Goal: Find specific page/section: Find specific page/section

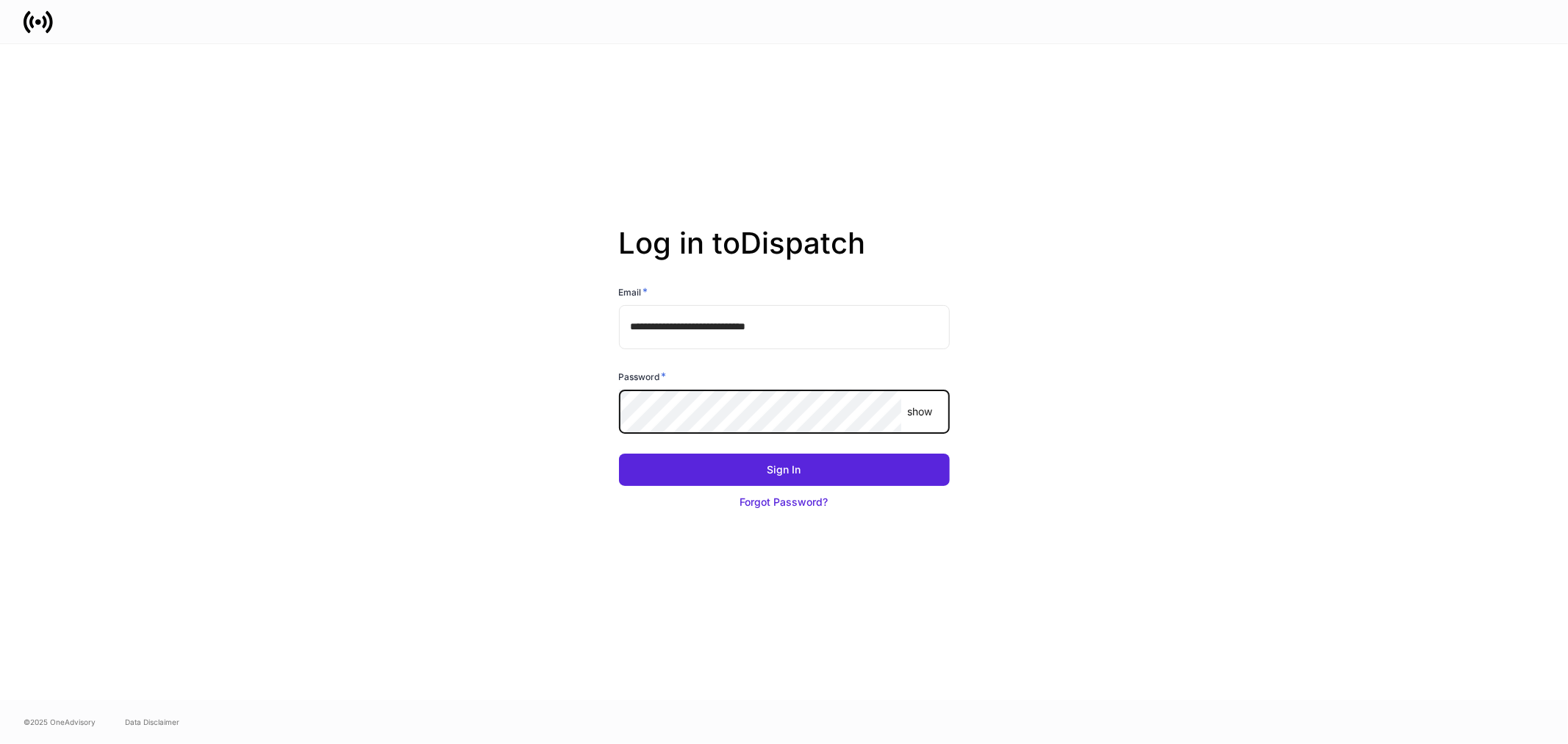
click at [619, 454] on button "Sign In" at bounding box center [784, 470] width 331 height 32
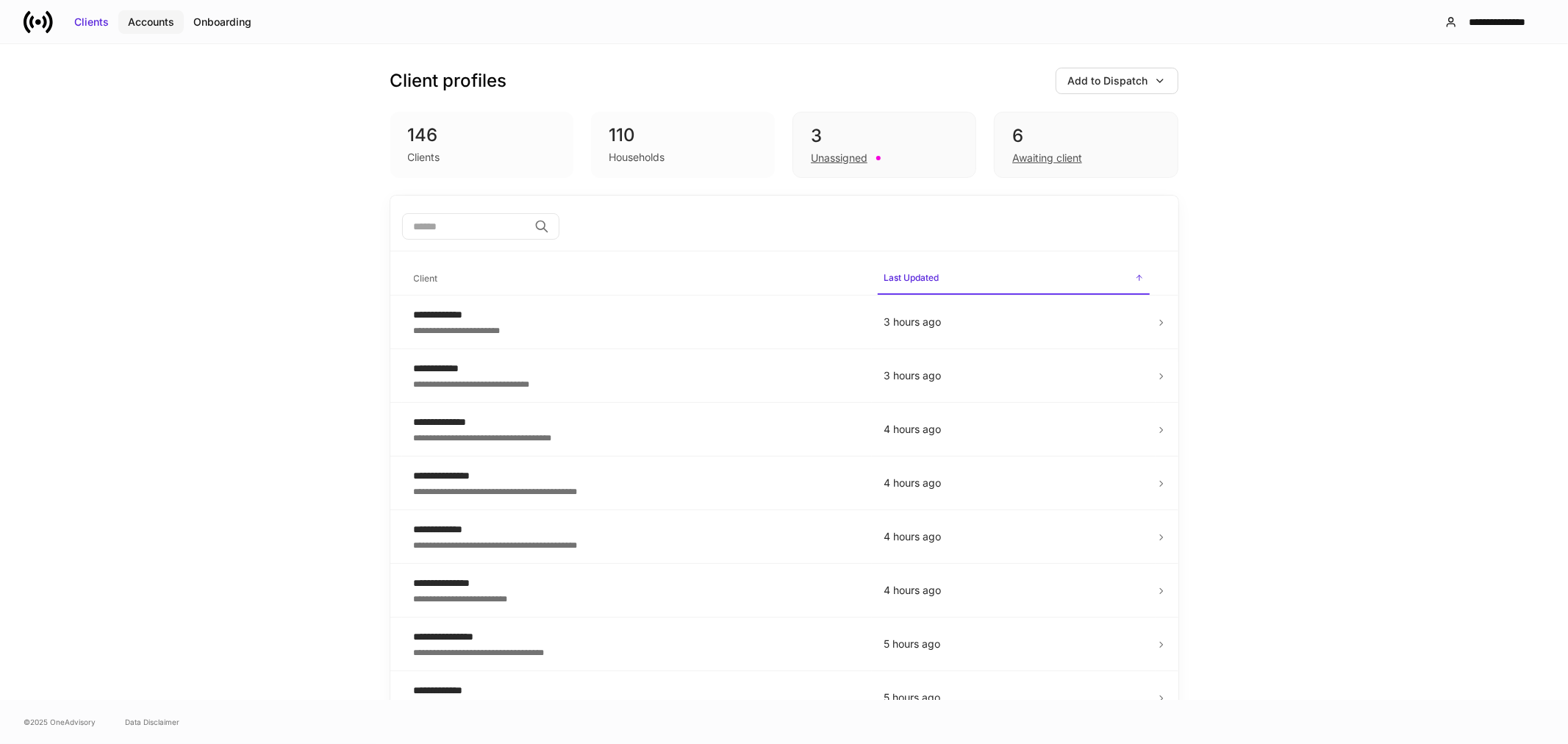
click at [156, 20] on div "Accounts" at bounding box center [151, 21] width 46 height 14
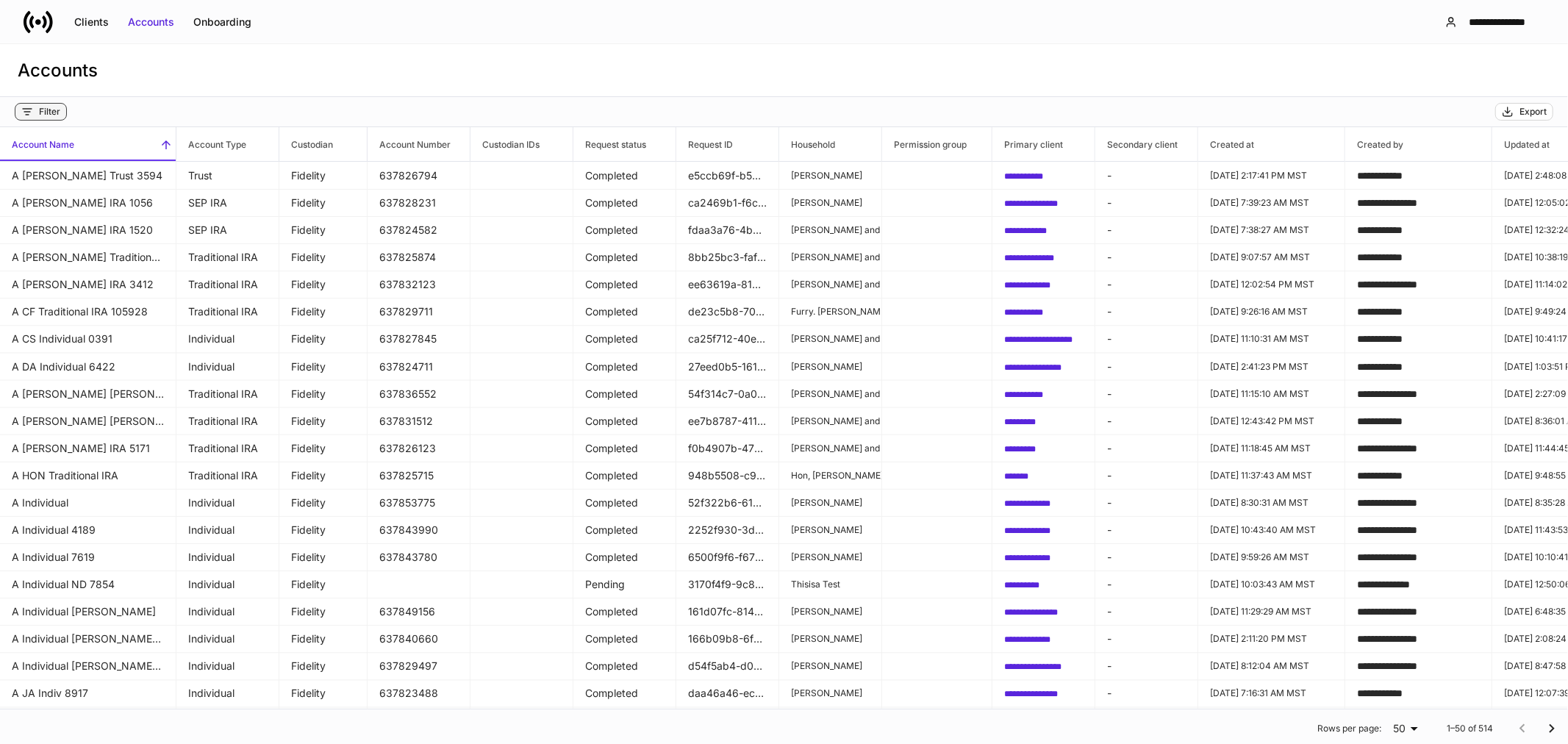
click at [41, 115] on div "Filter" at bounding box center [49, 112] width 21 height 12
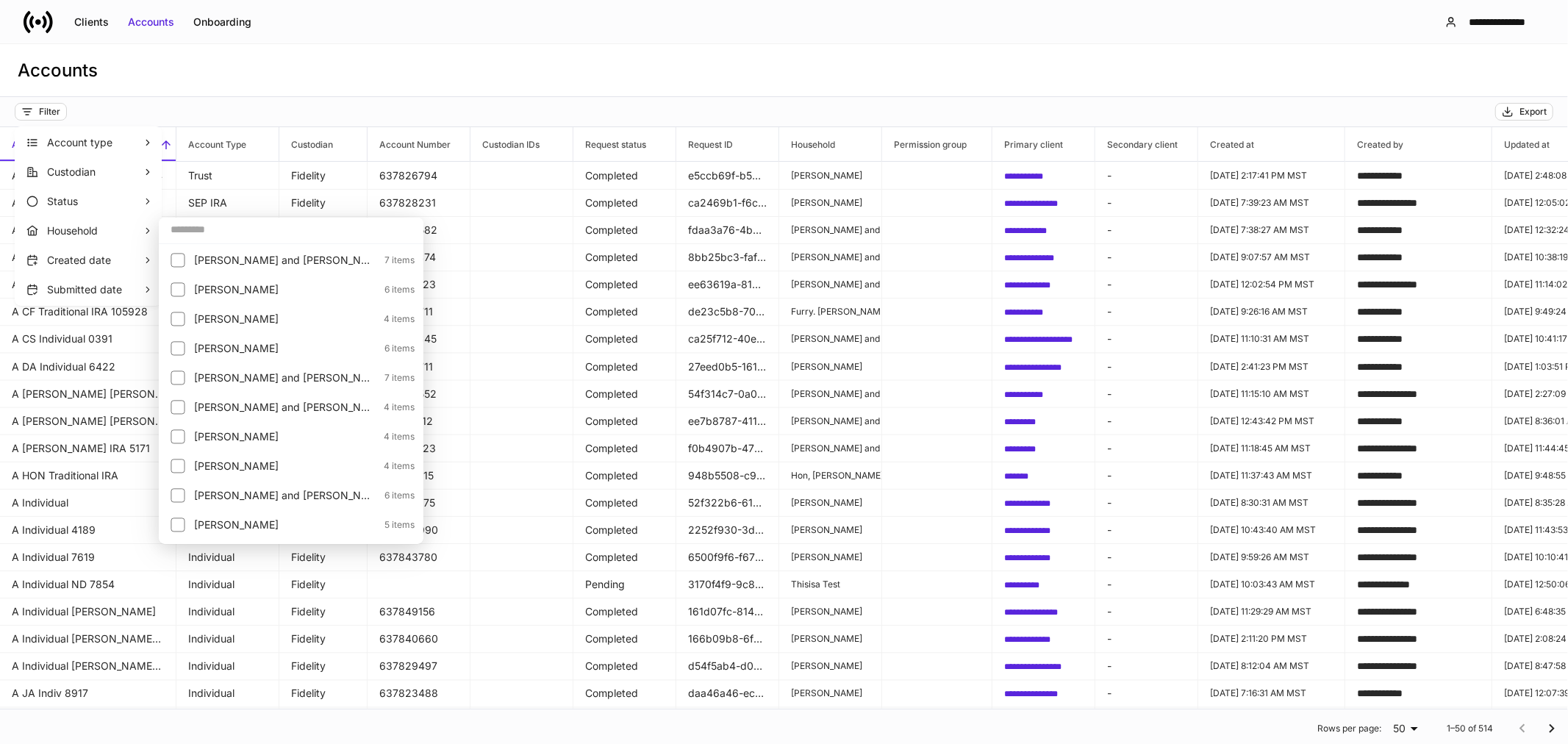
click at [188, 235] on input "text" at bounding box center [291, 229] width 264 height 26
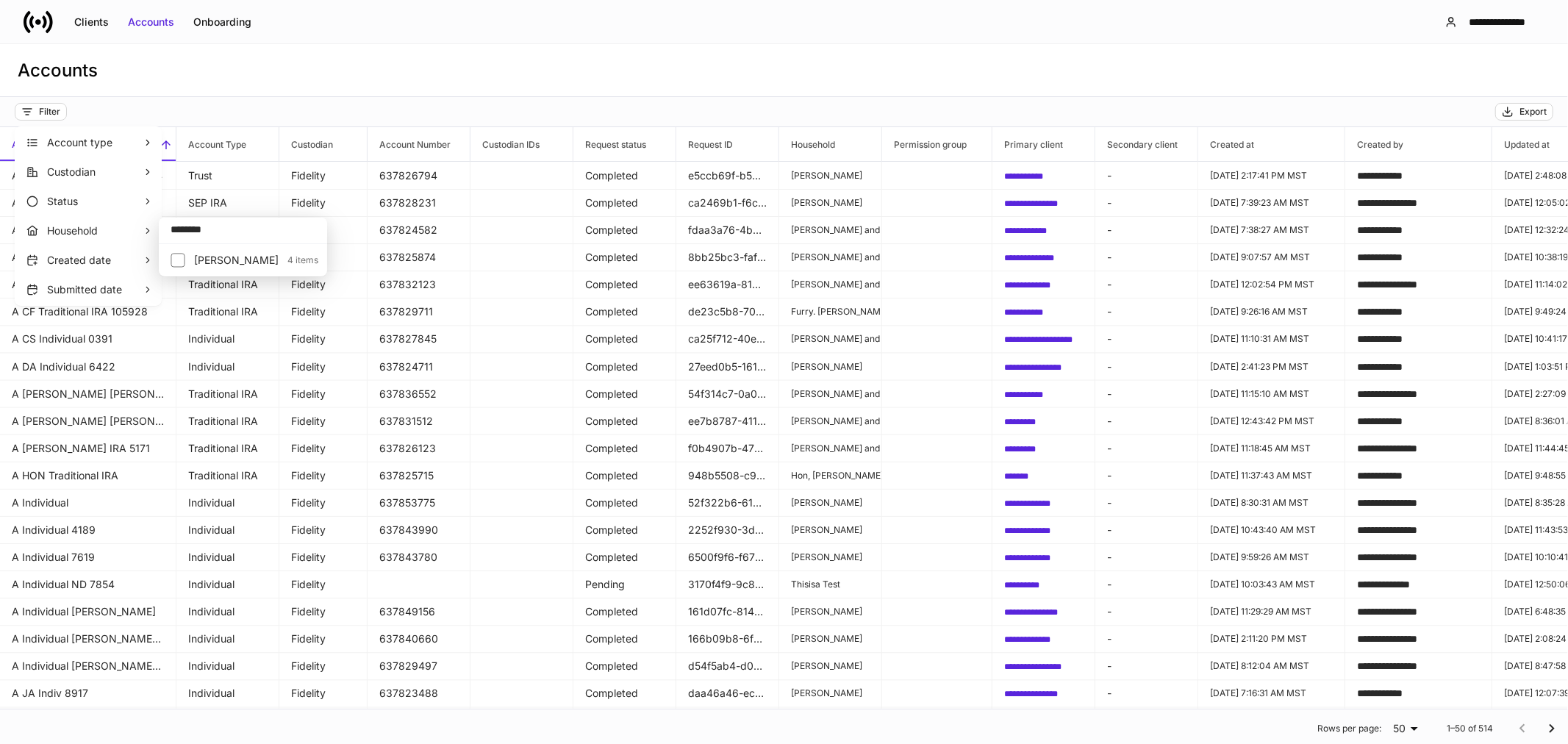
type input "********"
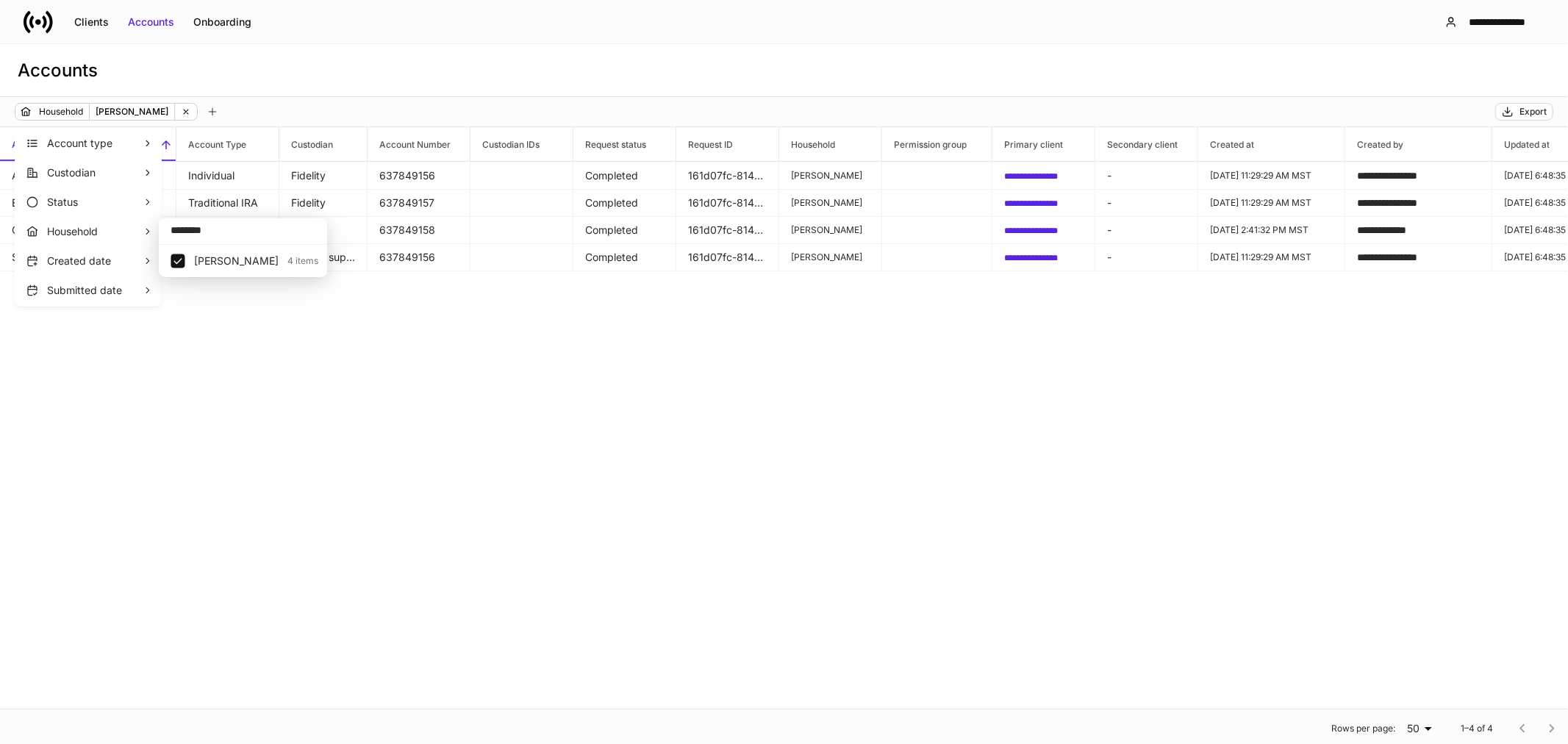
click at [1519, 111] on div at bounding box center [784, 372] width 1568 height 744
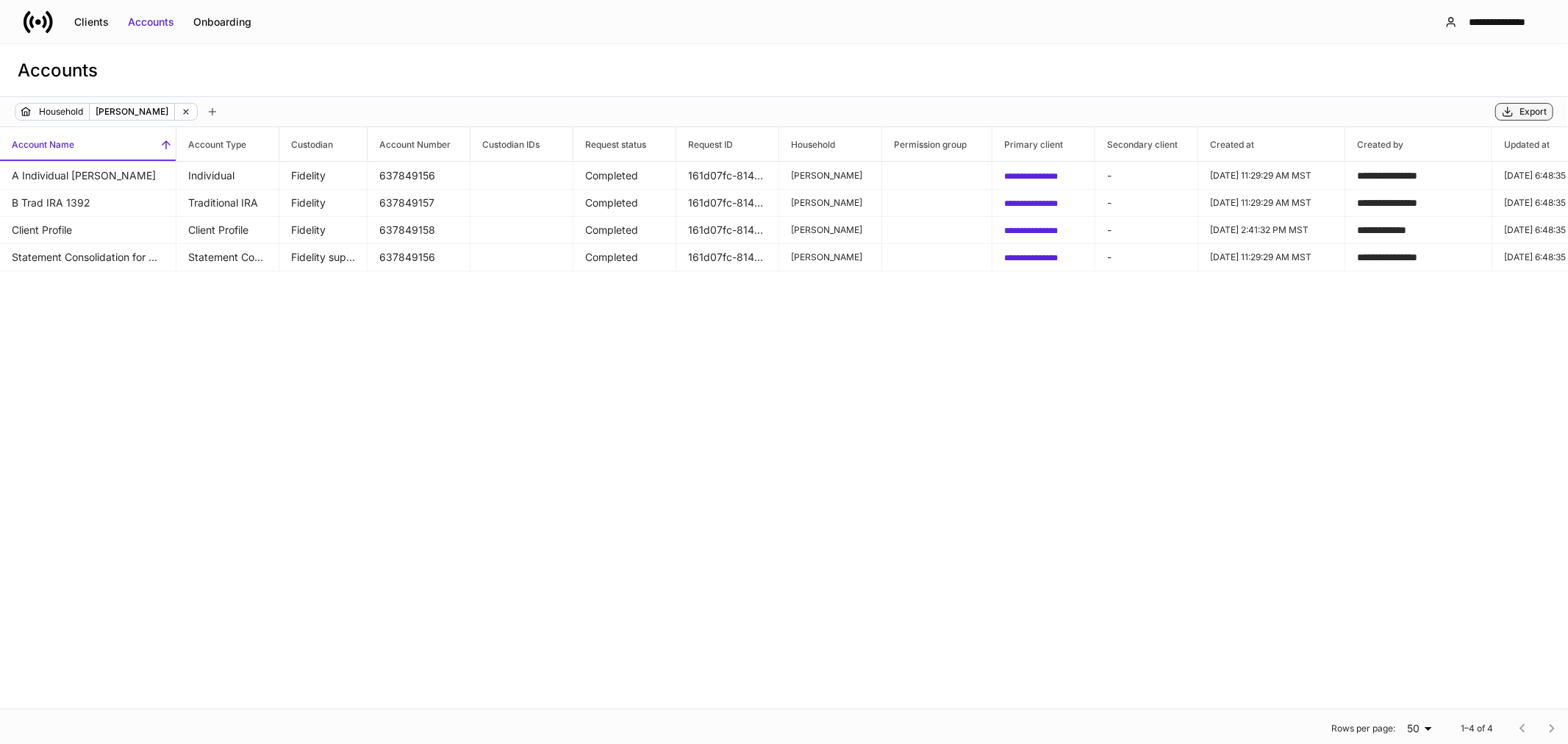
click at [1529, 115] on div "Export" at bounding box center [1533, 112] width 27 height 12
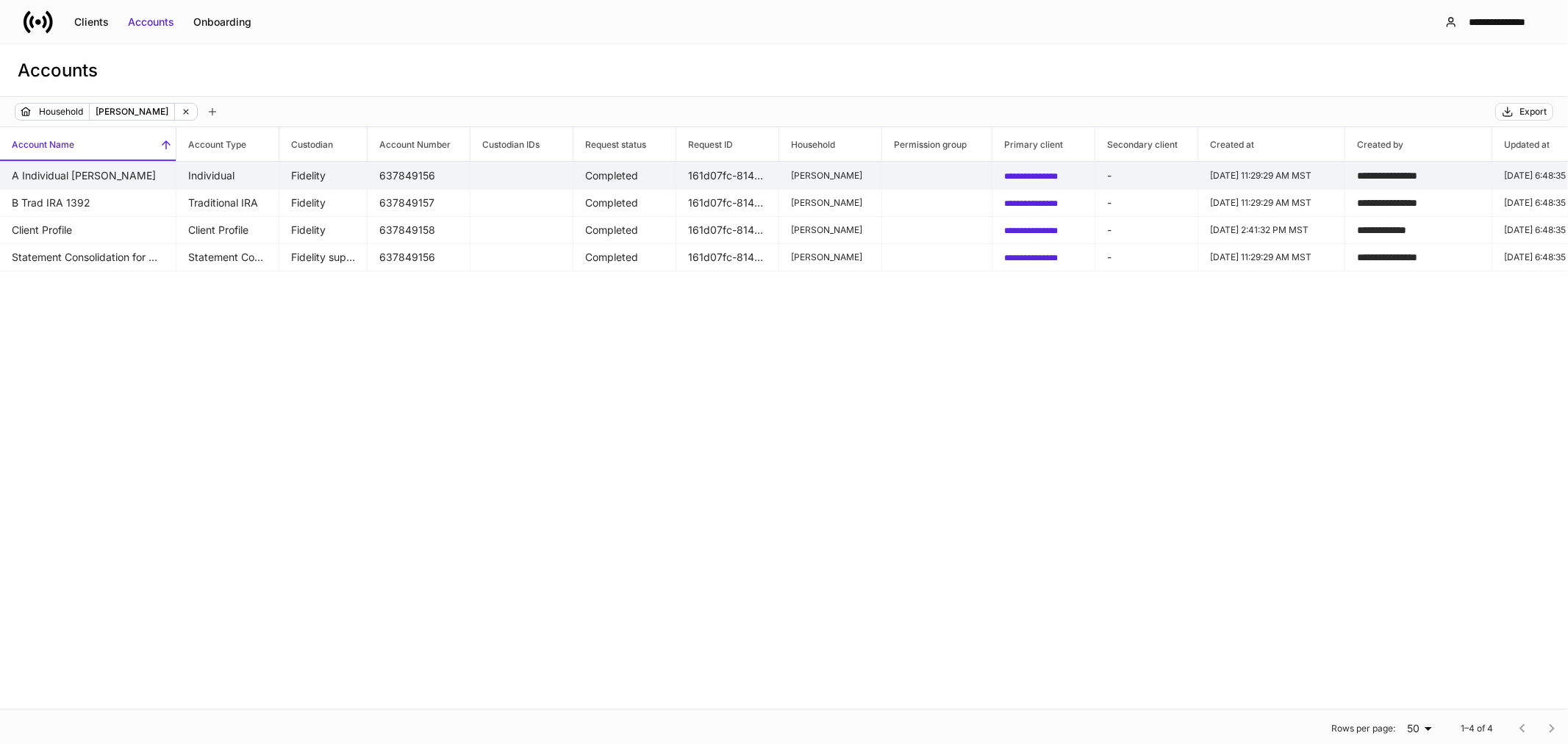
click at [78, 181] on td "A Individual [PERSON_NAME]" at bounding box center [88, 175] width 177 height 28
